Goal: Navigation & Orientation: Find specific page/section

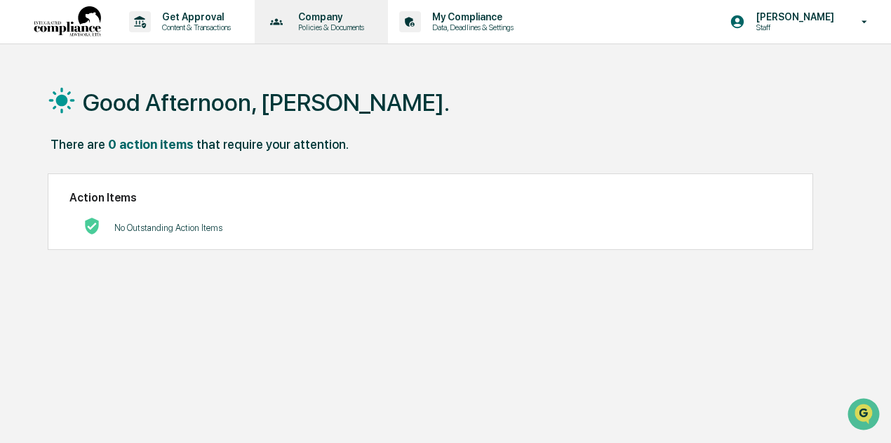
click at [312, 25] on p "Policies & Documents" at bounding box center [329, 27] width 84 height 10
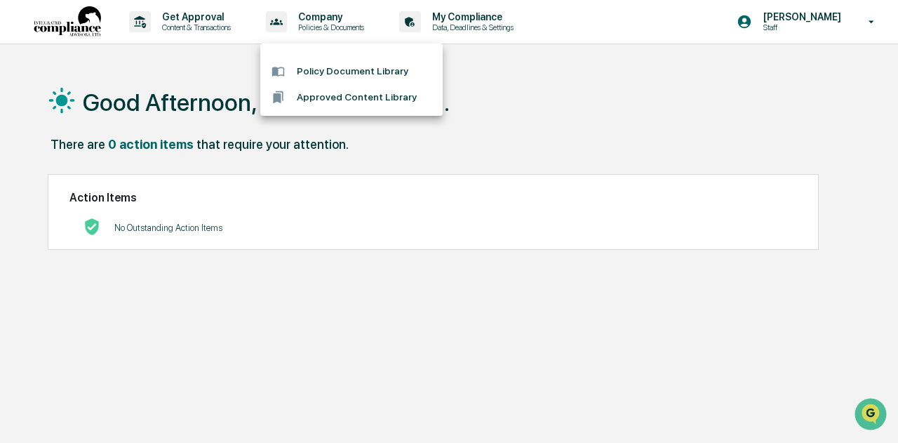
click at [196, 25] on div at bounding box center [449, 221] width 898 height 443
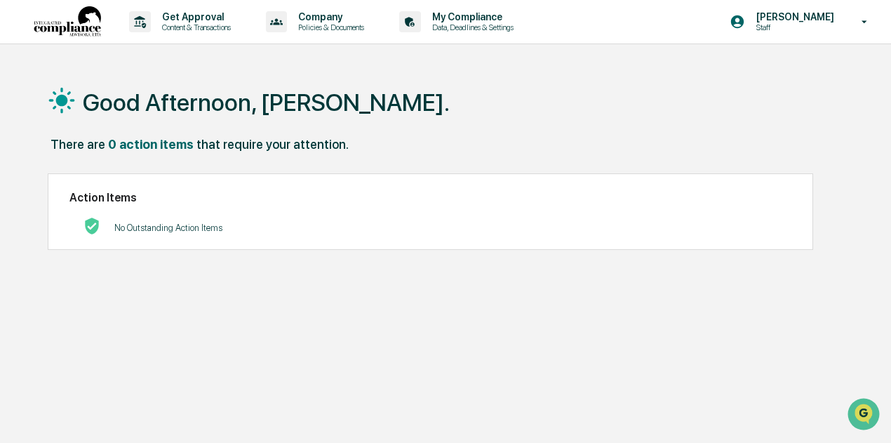
click at [196, 25] on p "Content & Transactions" at bounding box center [194, 27] width 87 height 10
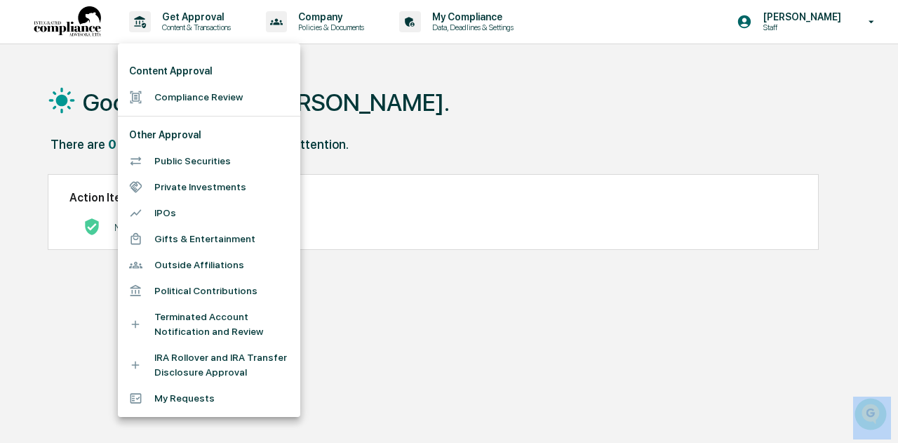
click at [196, 25] on div at bounding box center [449, 221] width 898 height 443
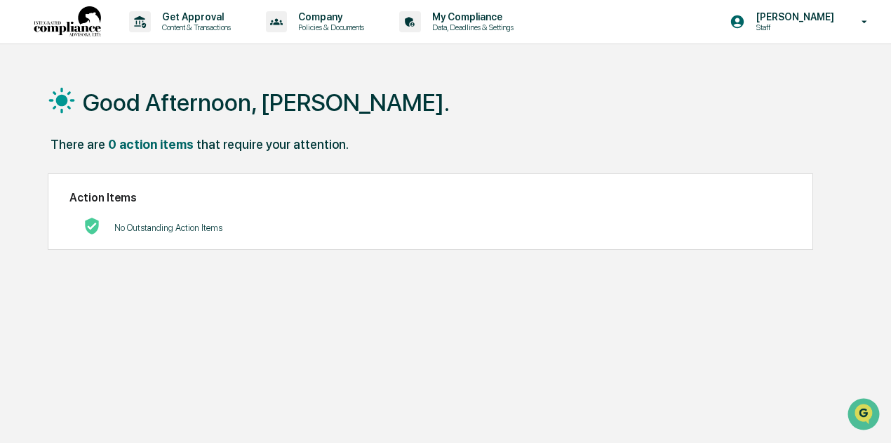
click at [196, 25] on p "Content & Transactions" at bounding box center [194, 27] width 87 height 10
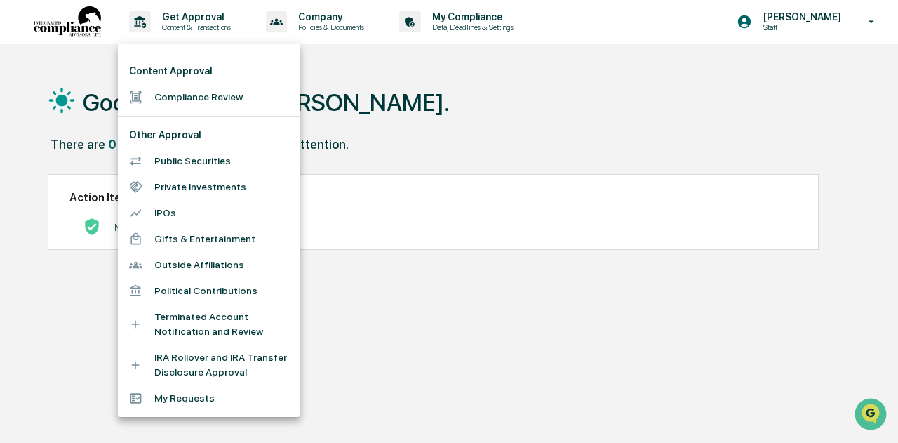
click at [368, 81] on div at bounding box center [449, 221] width 898 height 443
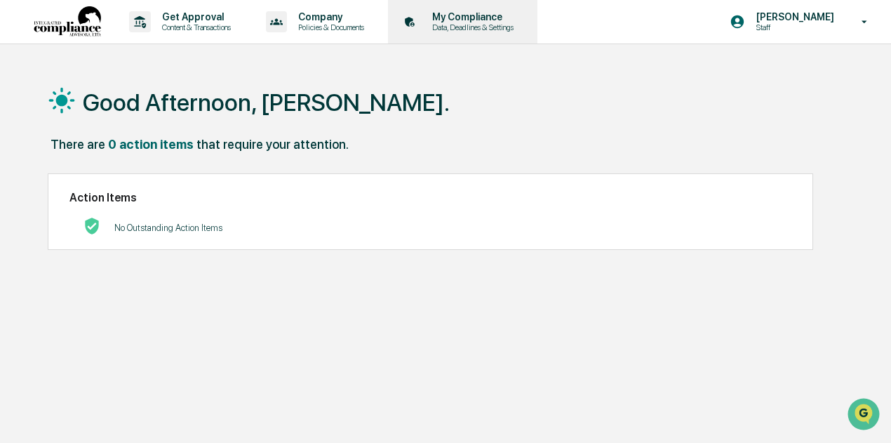
click at [471, 36] on div "My Compliance Data, Deadlines & Settings" at bounding box center [461, 22] width 135 height 44
